Goal: Task Accomplishment & Management: Use online tool/utility

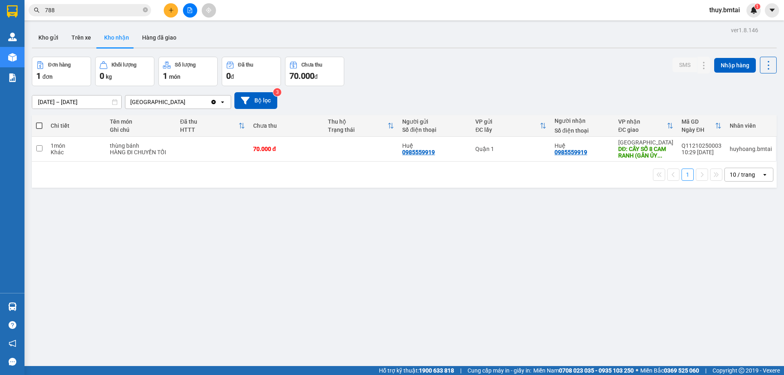
scroll to position [38, 0]
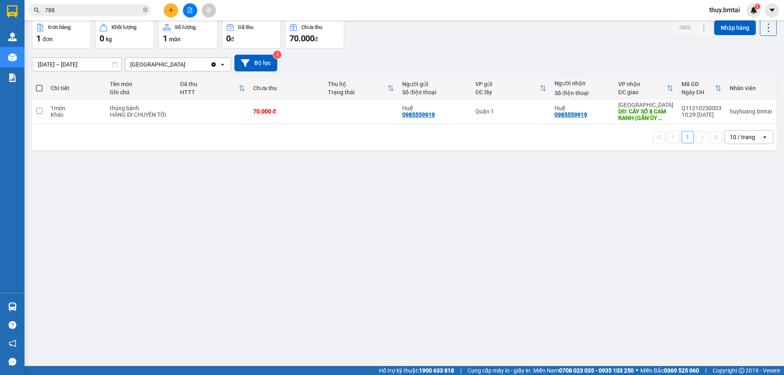
click at [170, 13] on button at bounding box center [171, 10] width 14 height 14
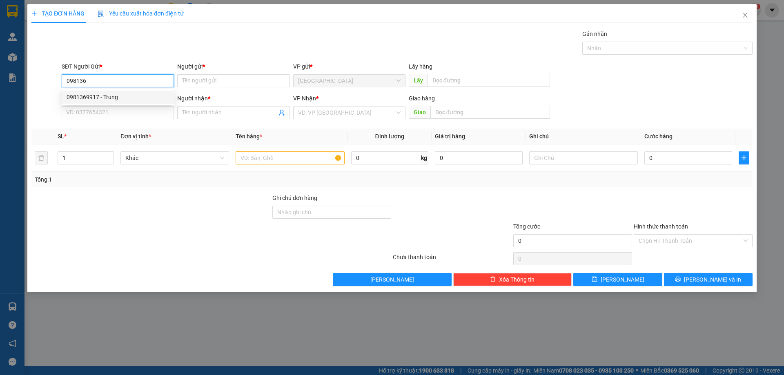
click at [127, 93] on div "0981369917 - Trung" at bounding box center [118, 97] width 102 height 9
type input "0981369917"
type input "Trung"
type input "0908402481"
type input "Hoa"
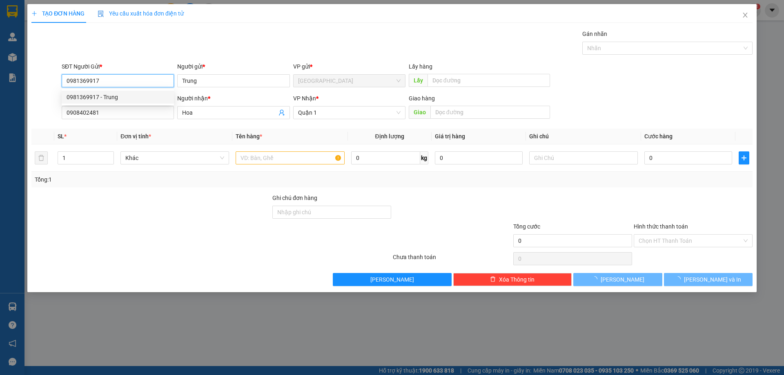
type input "60.000"
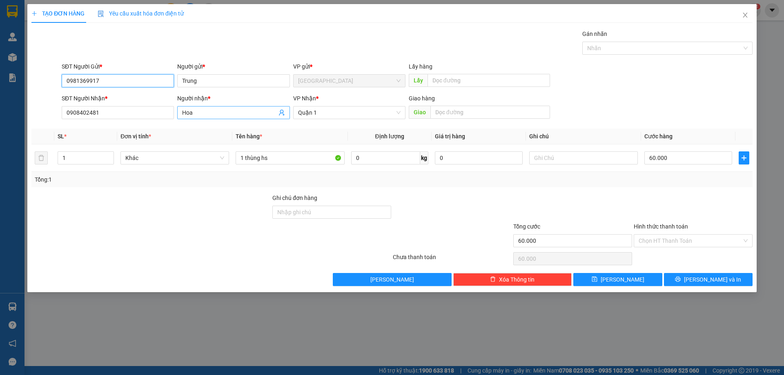
type input "0981369917"
drag, startPoint x: 202, startPoint y: 109, endPoint x: 166, endPoint y: 116, distance: 37.3
click at [166, 116] on div "SĐT Người Nhận * 0908402481 Người nhận * Hoa Hoa VP Nhận * Quận 1 Giao hàng Giao" at bounding box center [407, 108] width 694 height 29
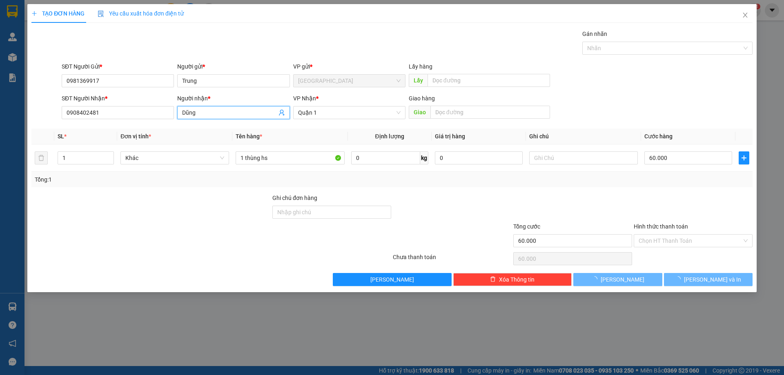
type input "Dũng"
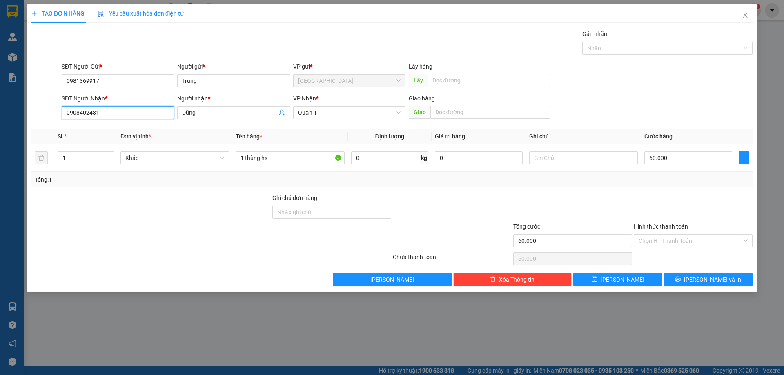
drag, startPoint x: 38, startPoint y: 121, endPoint x: 13, endPoint y: 125, distance: 25.2
click at [13, 125] on div "TẠO ĐƠN HÀNG Yêu cầu xuất hóa đơn điện tử Transit Pickup Surcharge Ids Transit …" at bounding box center [392, 187] width 784 height 375
type input "0908320393"
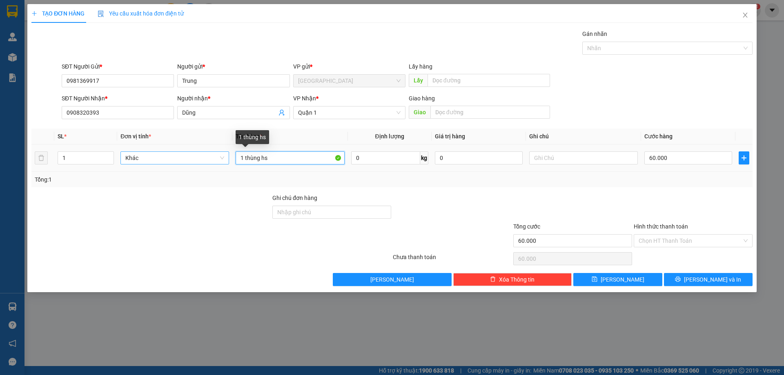
drag, startPoint x: 289, startPoint y: 160, endPoint x: 224, endPoint y: 164, distance: 64.6
click at [224, 164] on tr "1 Khác 1 thùng hs 0 kg 0 60.000" at bounding box center [391, 157] width 721 height 27
type input "Hộp Đồ ( linh kiện Máy Tính )"
click at [675, 158] on input "60.000" at bounding box center [688, 157] width 88 height 13
type input "3"
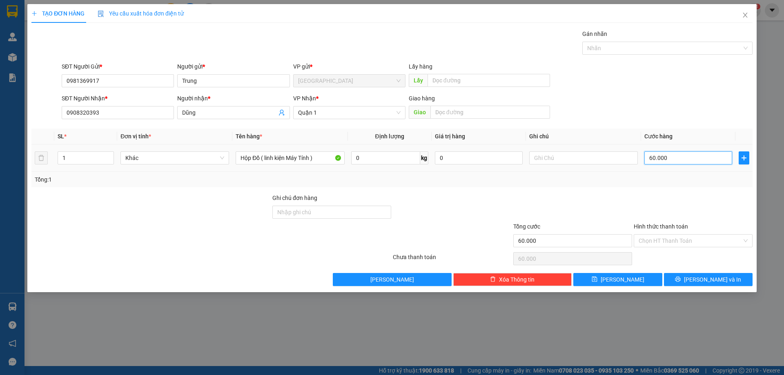
type input "3"
type input "30"
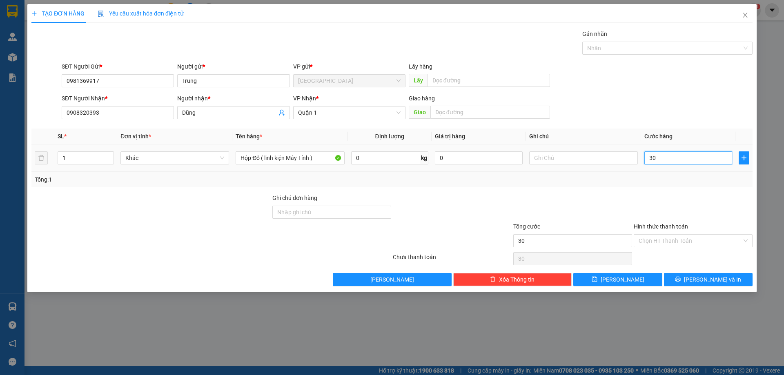
type input "300"
type input "3.000"
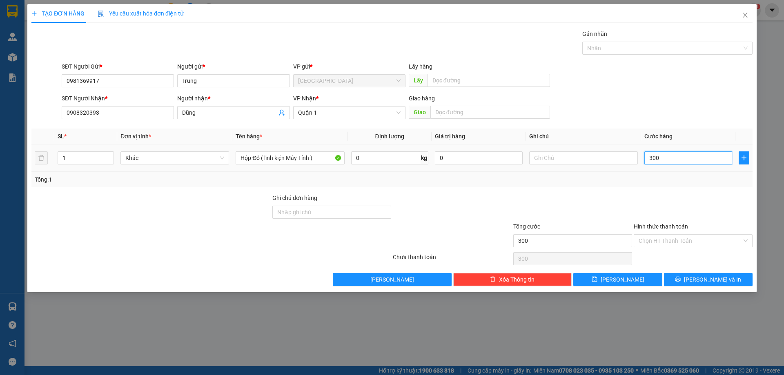
type input "3.000"
type input "300"
type input "30"
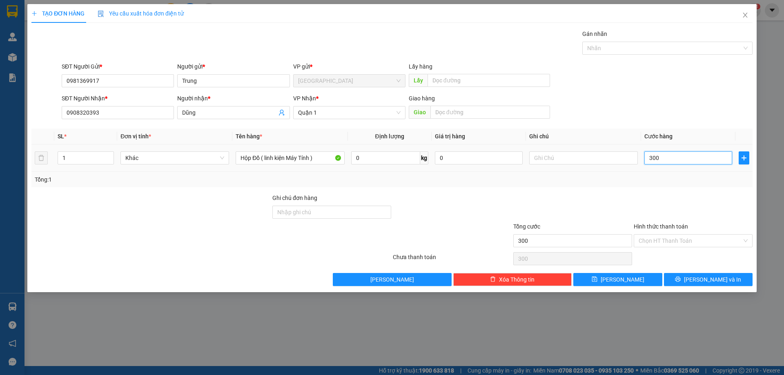
type input "30"
type input "30.000"
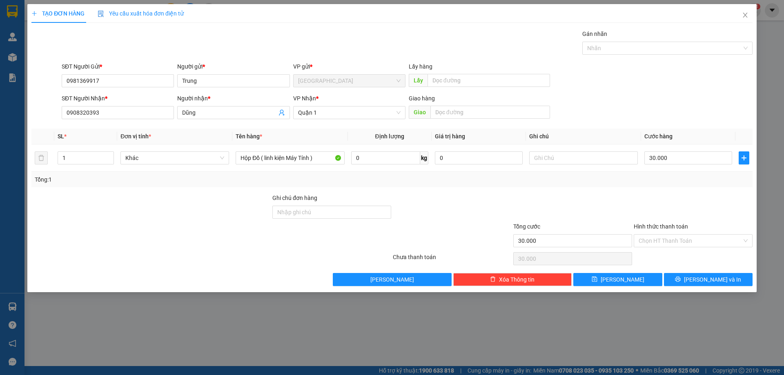
click at [680, 67] on div "SĐT Người Gửi * 0981369917 Người gửi * Trung VP gửi * [GEOGRAPHIC_DATA] Lấy hàn…" at bounding box center [407, 76] width 694 height 29
click at [681, 241] on input "Hình thức thanh toán" at bounding box center [689, 241] width 103 height 12
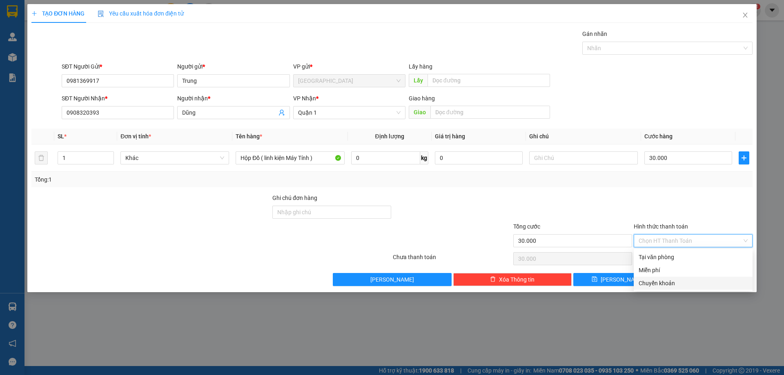
click at [669, 284] on div "Chuyển khoản" at bounding box center [692, 283] width 109 height 9
type input "0"
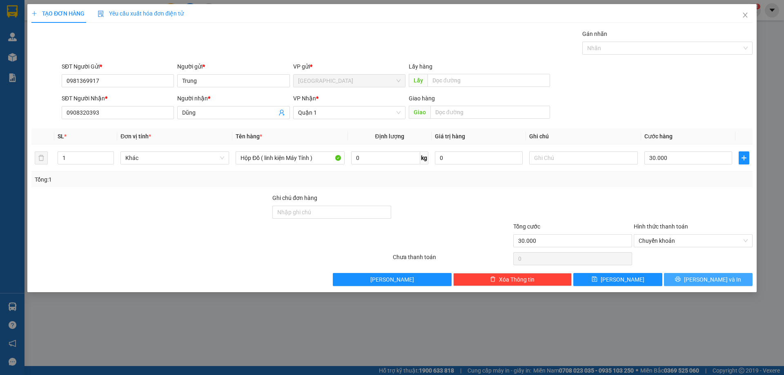
click at [718, 283] on span "[PERSON_NAME] và In" at bounding box center [712, 279] width 57 height 9
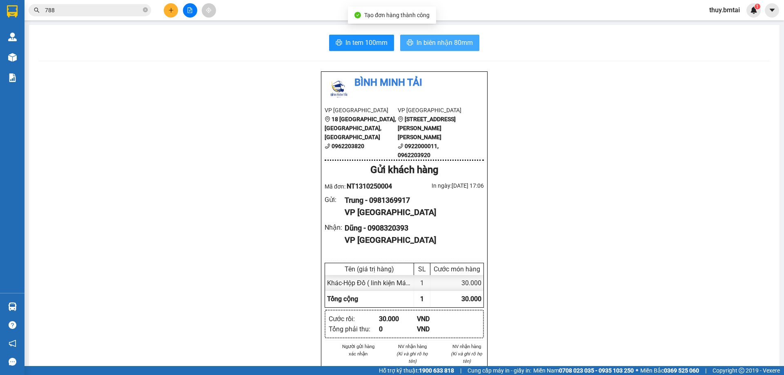
click at [449, 46] on span "In biên nhận 80mm" at bounding box center [444, 43] width 56 height 10
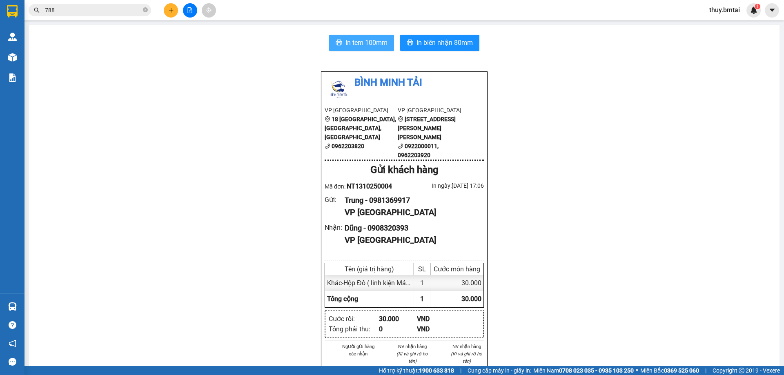
click at [375, 44] on span "In tem 100mm" at bounding box center [366, 43] width 42 height 10
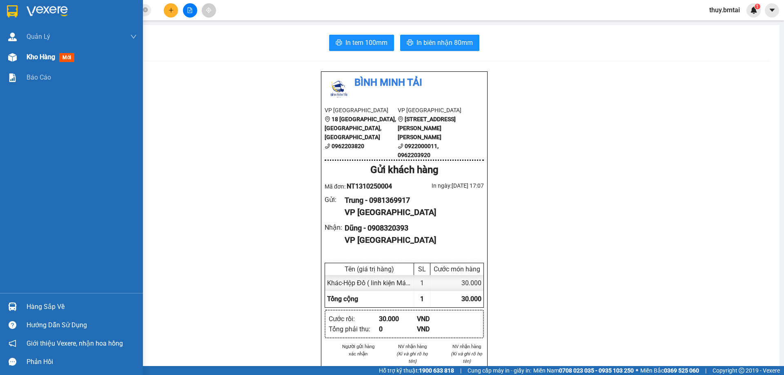
click at [44, 57] on span "Kho hàng" at bounding box center [41, 57] width 29 height 8
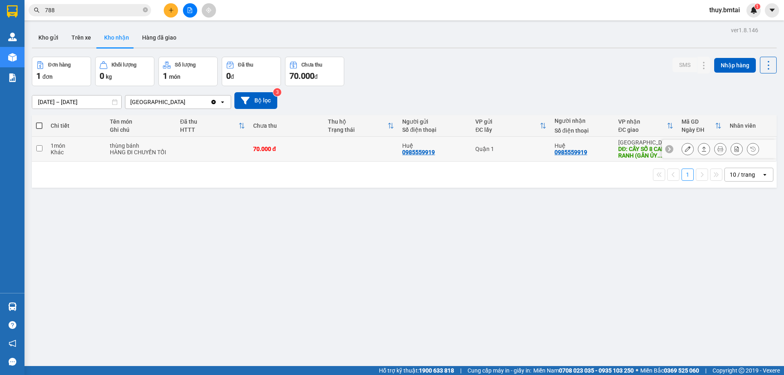
click at [144, 145] on div "thùng bánh" at bounding box center [141, 145] width 62 height 7
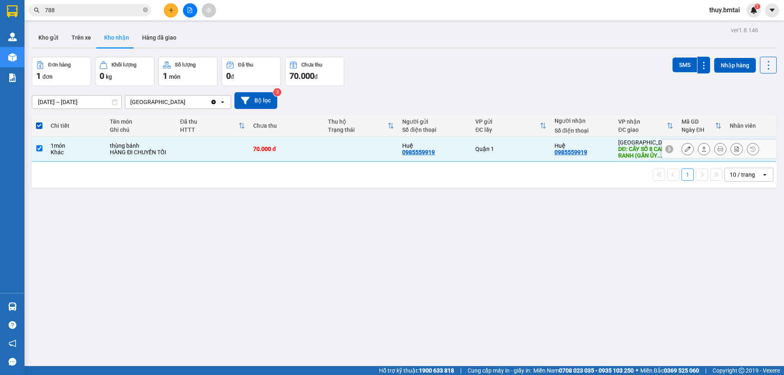
click at [120, 144] on div "thùng bánh" at bounding box center [141, 145] width 62 height 7
checkbox input "false"
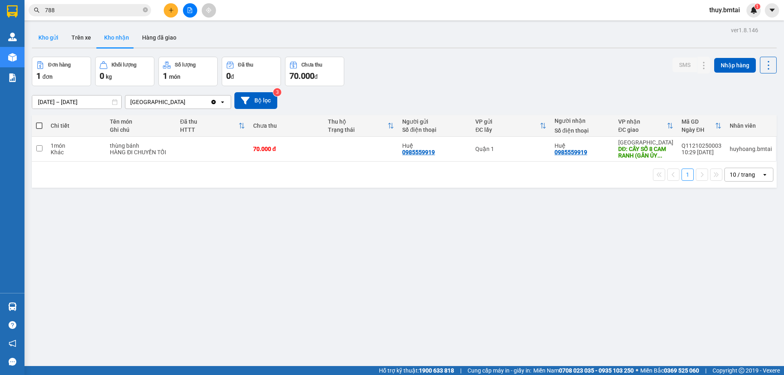
click at [51, 41] on button "Kho gửi" at bounding box center [48, 38] width 33 height 20
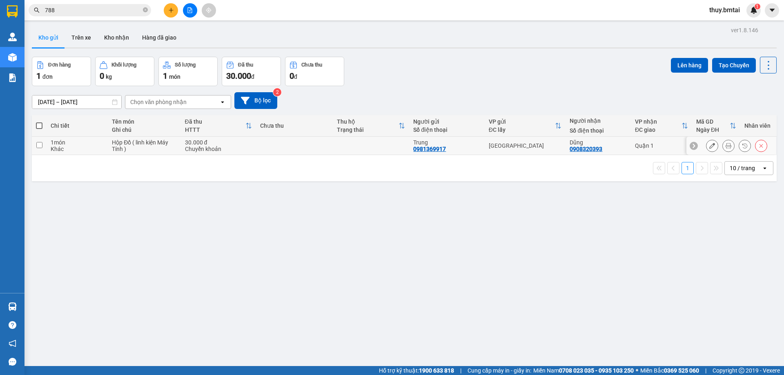
click at [44, 144] on td at bounding box center [39, 146] width 15 height 18
checkbox input "true"
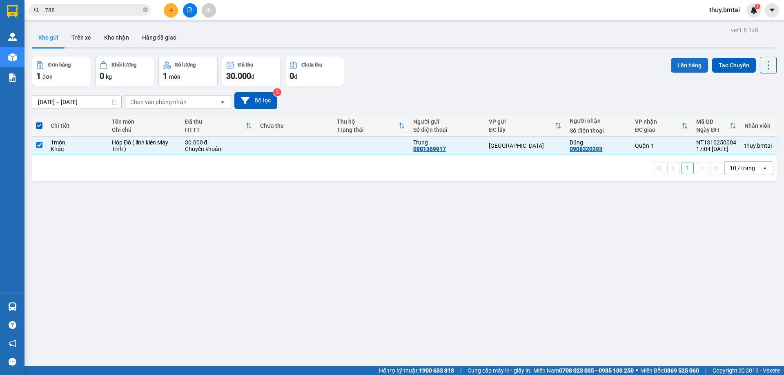
click at [702, 71] on button "Lên hàng" at bounding box center [688, 65] width 37 height 15
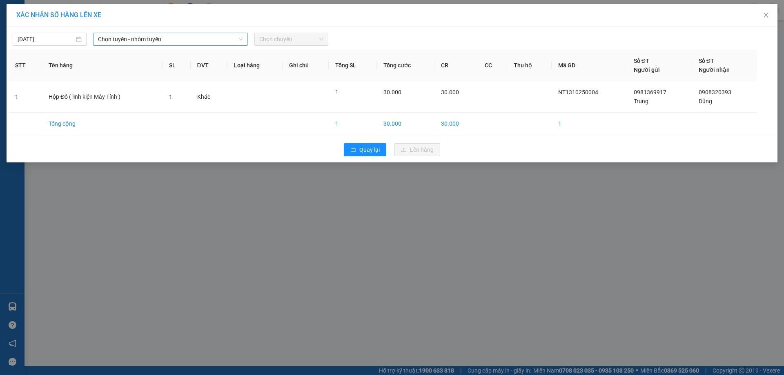
click at [175, 42] on span "Chọn tuyến - nhóm tuyến" at bounding box center [170, 39] width 145 height 12
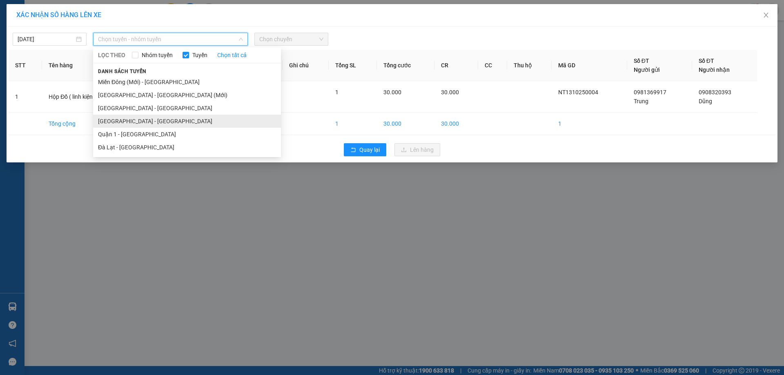
click at [144, 120] on li "[GEOGRAPHIC_DATA] - [GEOGRAPHIC_DATA]" at bounding box center [187, 121] width 188 height 13
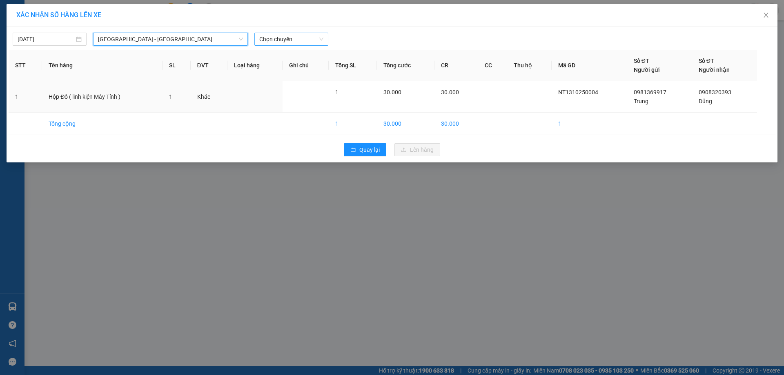
click at [308, 44] on span "Chọn chuyến" at bounding box center [291, 39] width 64 height 12
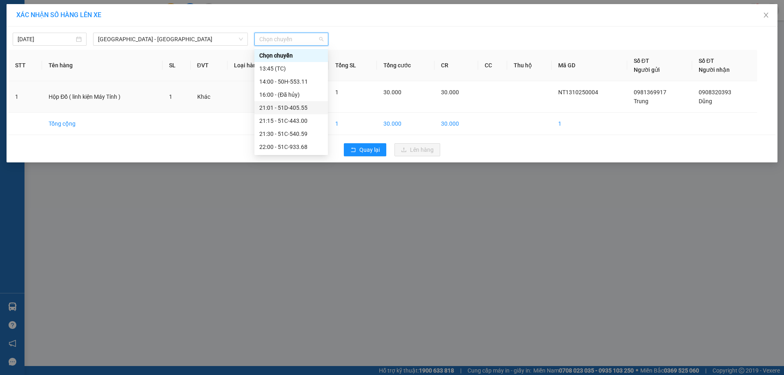
click at [307, 107] on div "21:01 - 51D-405.55" at bounding box center [291, 107] width 64 height 9
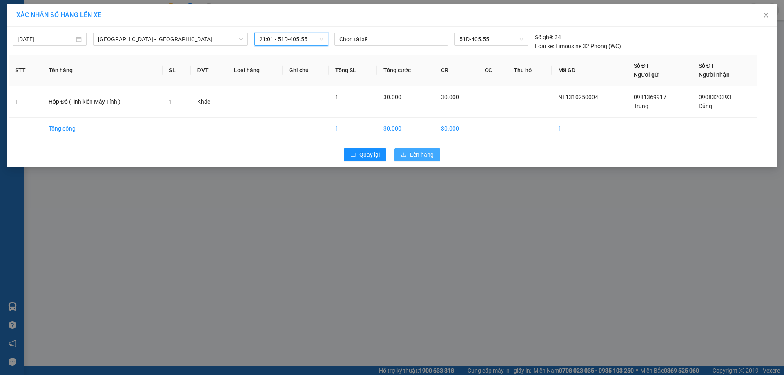
click at [417, 153] on span "Lên hàng" at bounding box center [422, 154] width 24 height 9
